Goal: Task Accomplishment & Management: Use online tool/utility

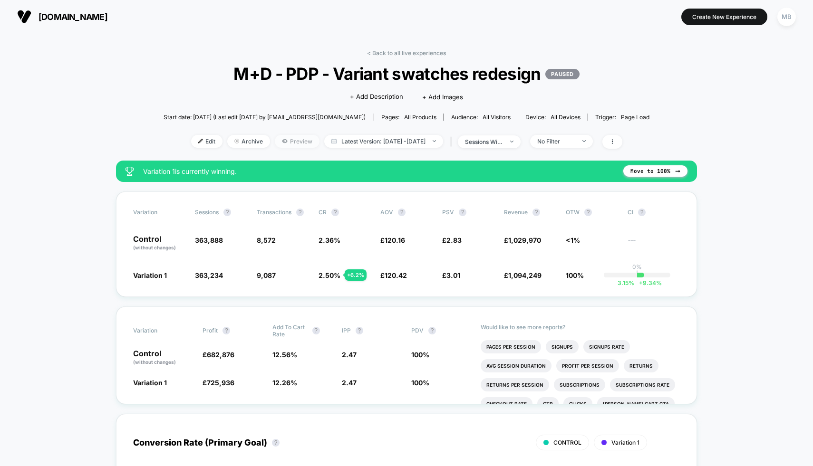
click at [281, 141] on span "Preview" at bounding box center [297, 141] width 45 height 13
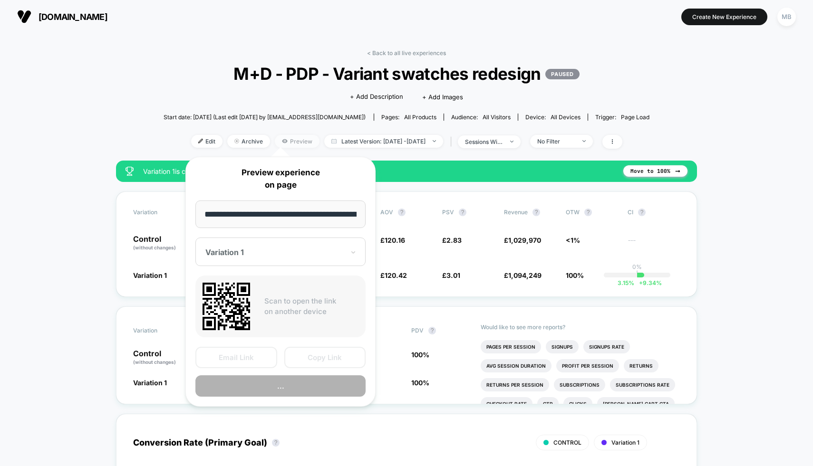
scroll to position [0, 214]
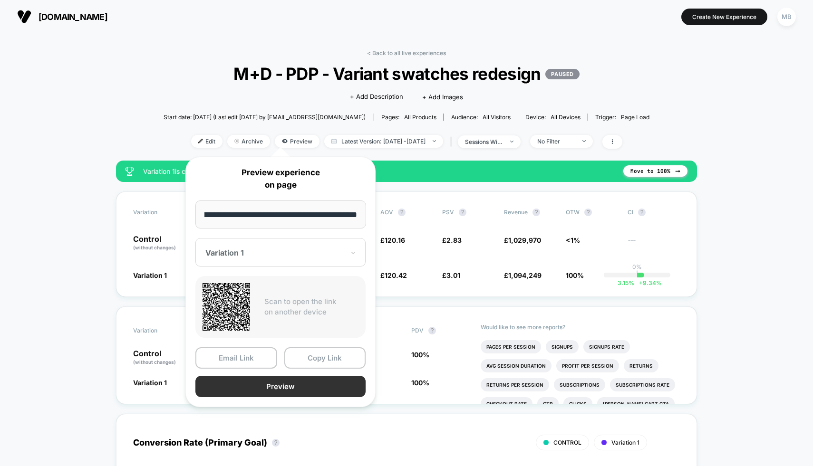
click at [271, 386] on button "Preview" at bounding box center [280, 386] width 170 height 21
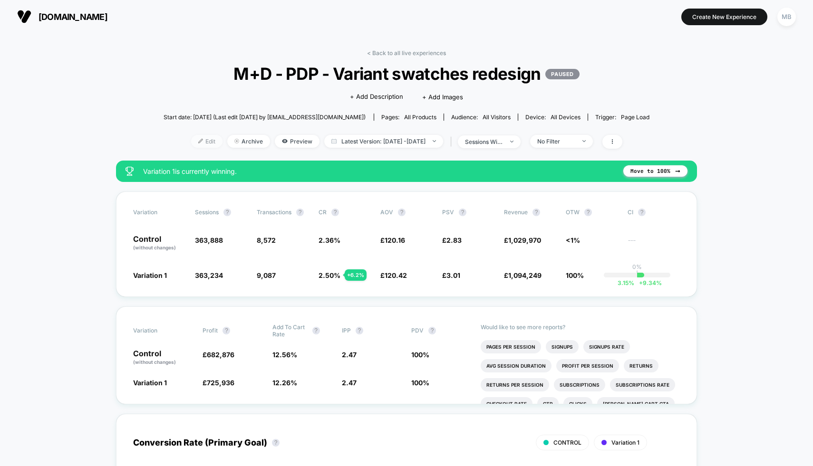
click at [202, 143] on span "Edit" at bounding box center [206, 141] width 31 height 13
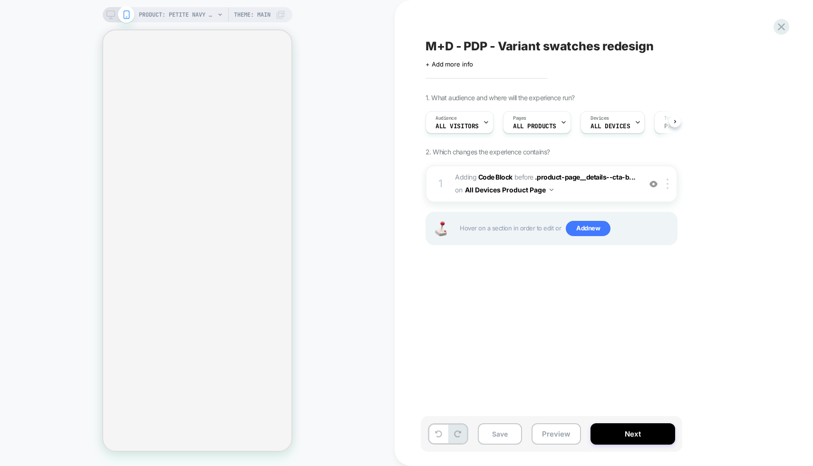
scroll to position [0, 0]
click at [648, 432] on button "Next" at bounding box center [632, 434] width 85 height 21
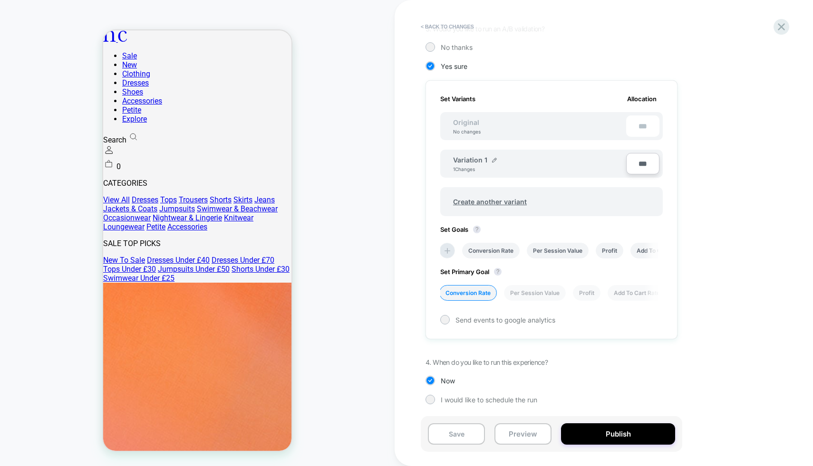
scroll to position [0, 0]
click at [632, 433] on button "Publish" at bounding box center [618, 434] width 114 height 21
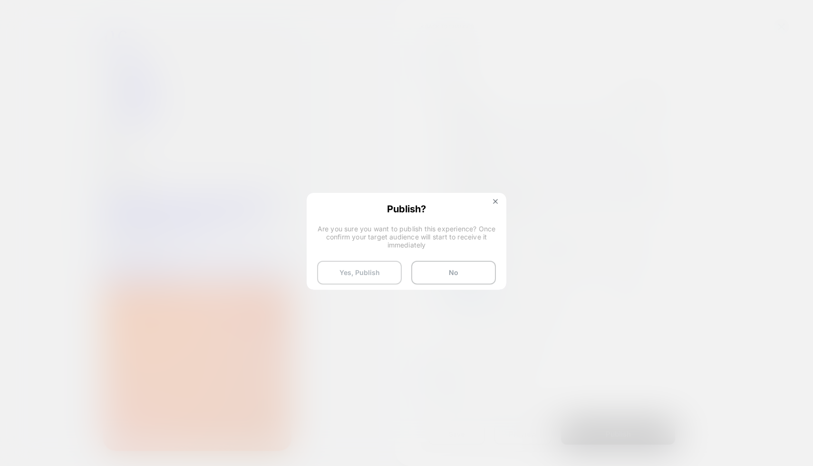
click at [382, 273] on button "Yes, Publish" at bounding box center [359, 273] width 85 height 24
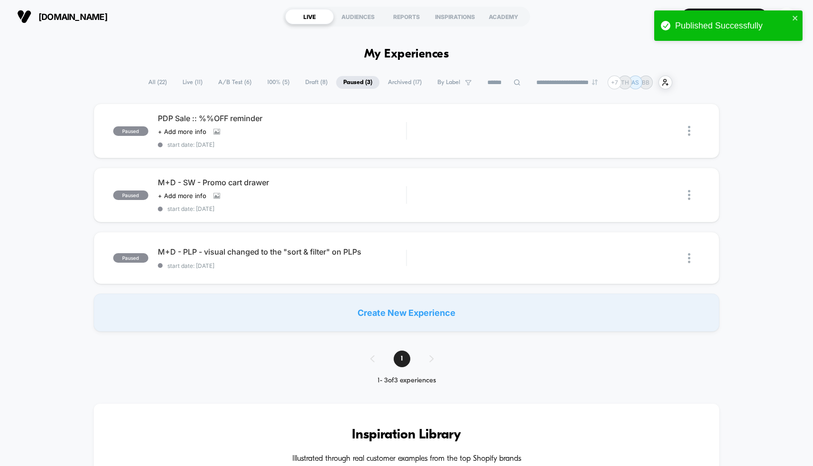
click at [220, 85] on span "A/B Test ( 6 )" at bounding box center [235, 82] width 48 height 13
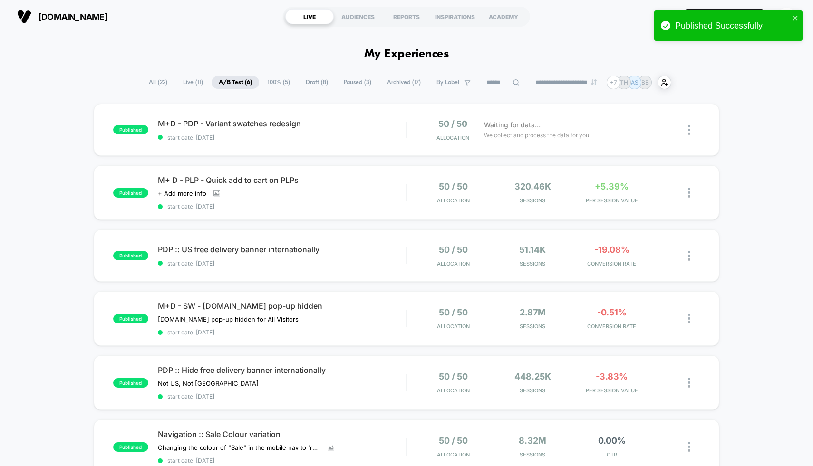
click at [39, 175] on div "published M+D - PDP - Variant swatches redesign start date: [DATE] 50 / 50 Allo…" at bounding box center [406, 313] width 813 height 418
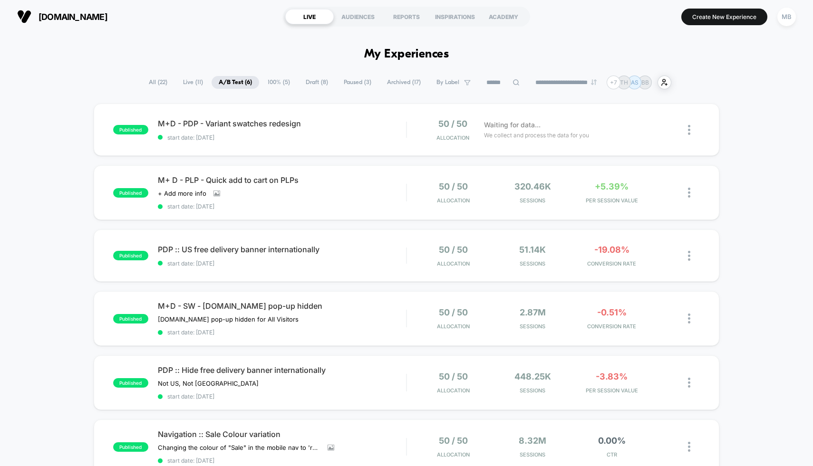
click at [147, 85] on span "All ( 22 )" at bounding box center [158, 82] width 33 height 13
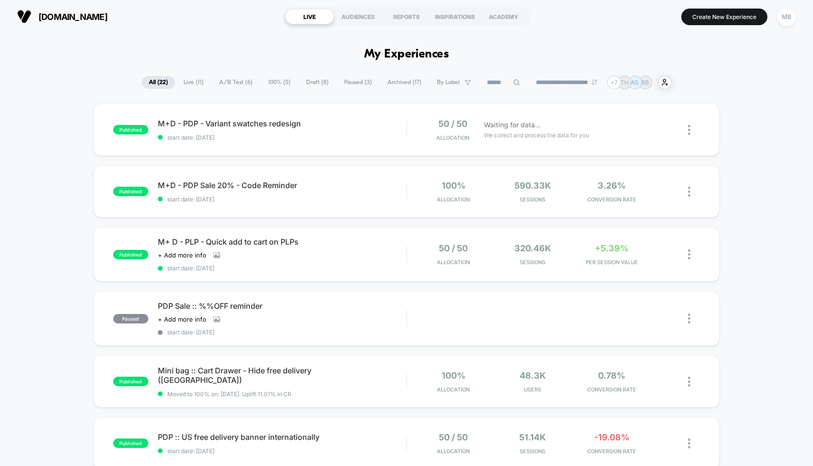
scroll to position [14, 0]
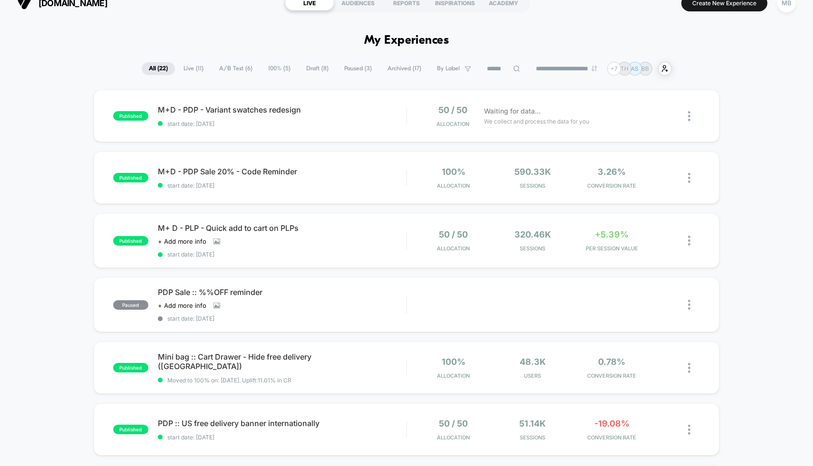
click at [345, 72] on span "Paused ( 3 )" at bounding box center [358, 68] width 42 height 13
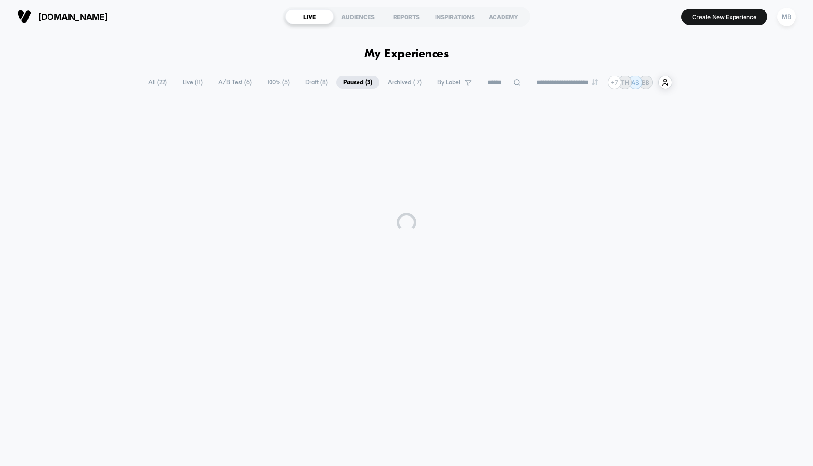
scroll to position [0, 0]
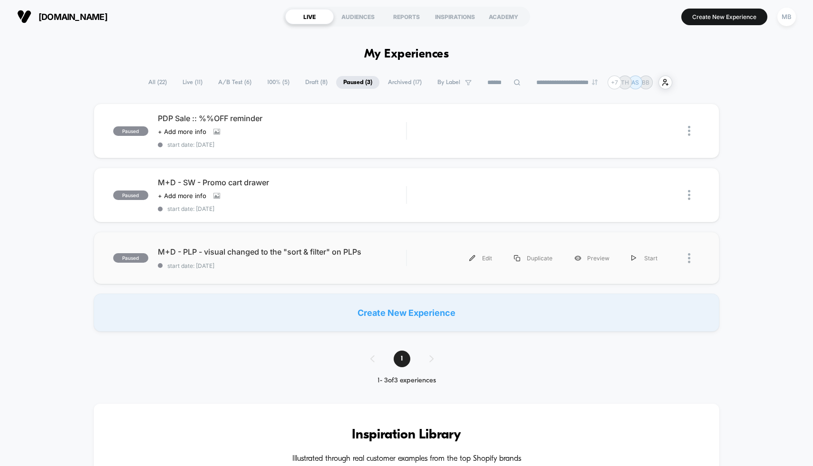
click at [360, 240] on div "paused M+D - PLP - visual changed to the "sort & filter" on PLPs start date: [D…" at bounding box center [407, 258] width 626 height 52
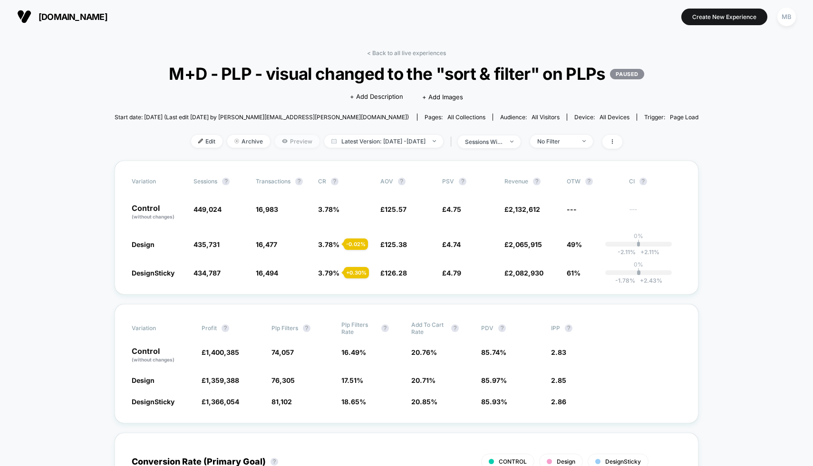
click at [279, 148] on span "Preview" at bounding box center [297, 141] width 45 height 13
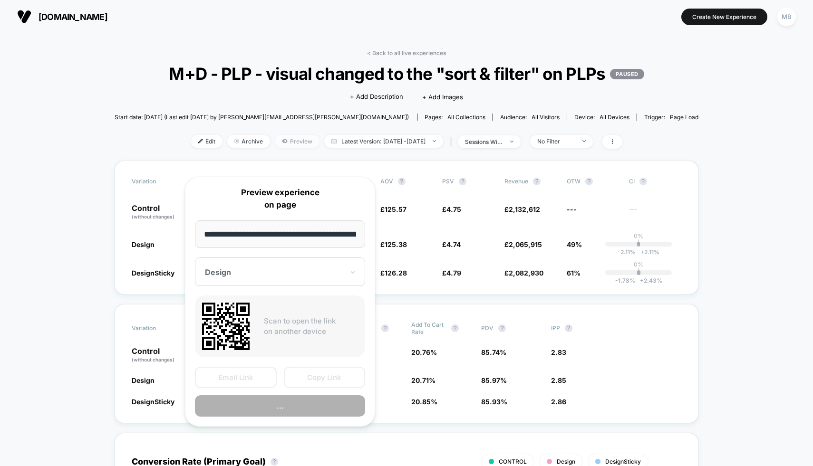
scroll to position [0, 59]
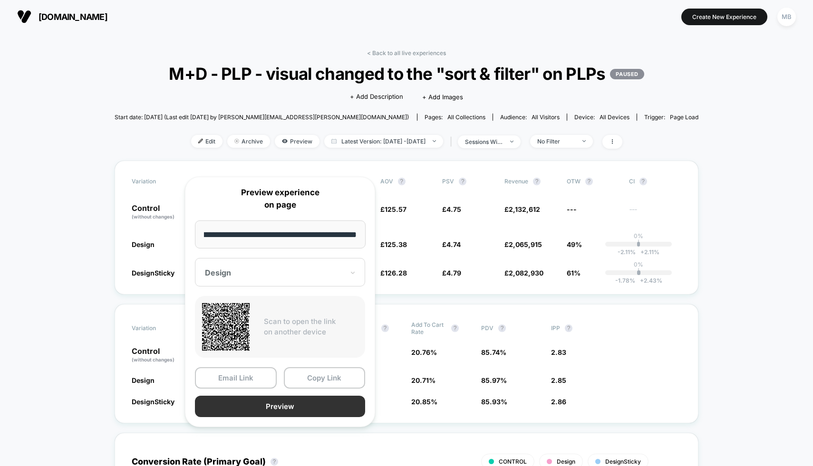
click at [302, 401] on button "Preview" at bounding box center [280, 406] width 170 height 21
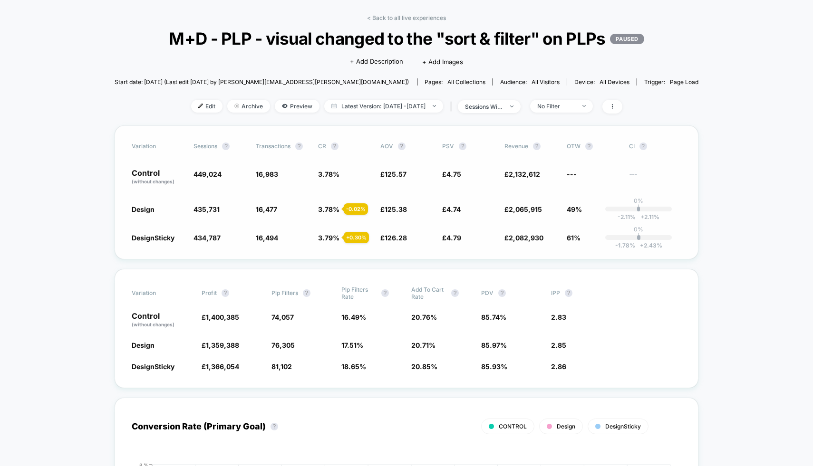
scroll to position [43, 0]
